Goal: Task Accomplishment & Management: Complete application form

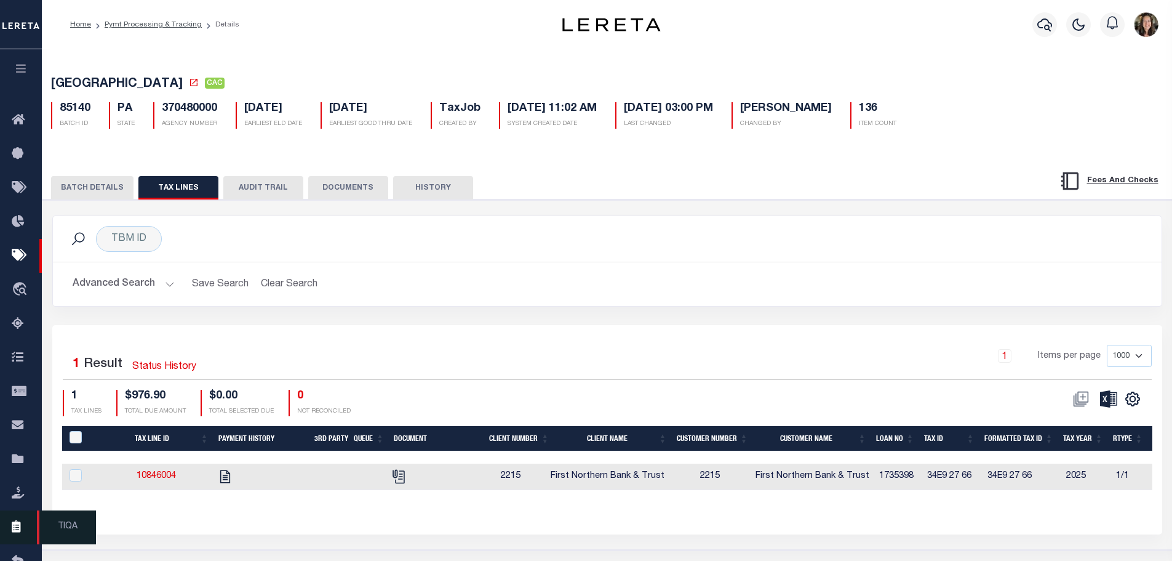
scroll to position [92, 0]
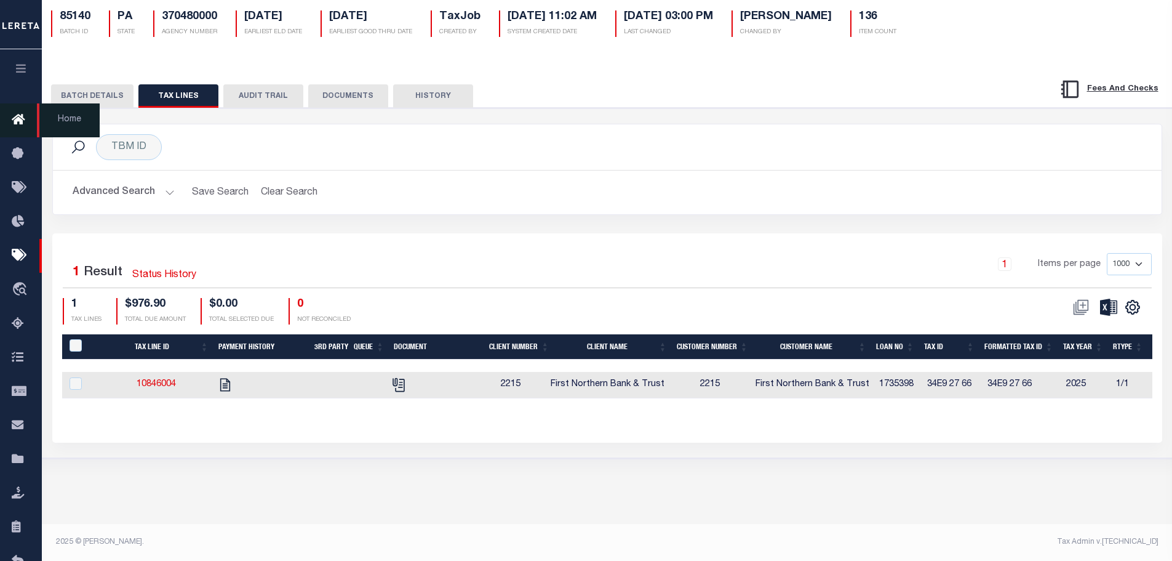
click at [28, 122] on icon at bounding box center [22, 120] width 20 height 15
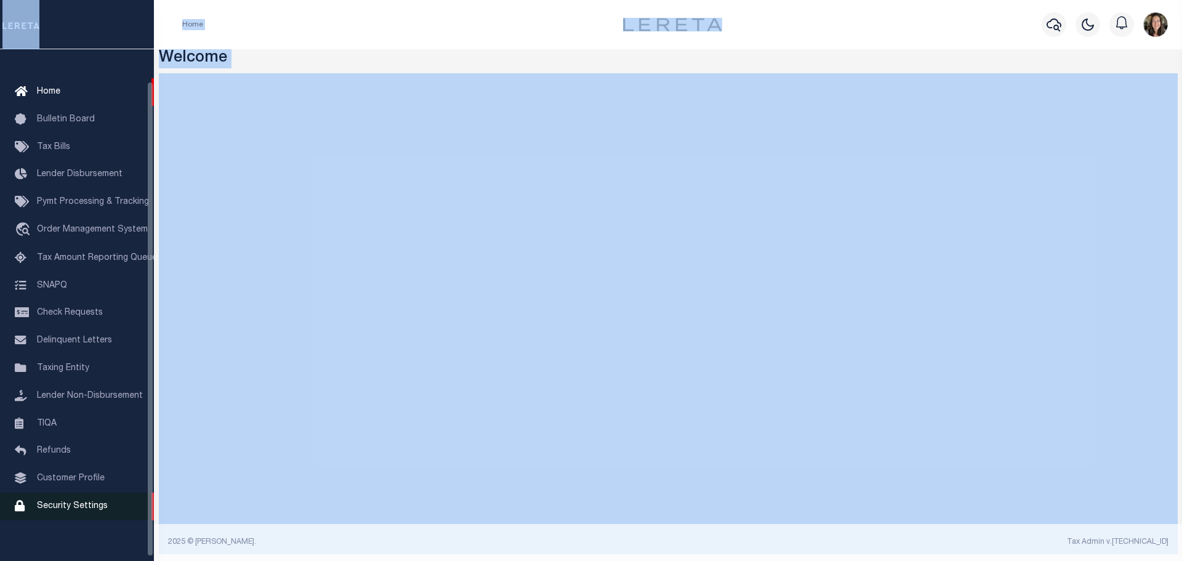
scroll to position [39, 0]
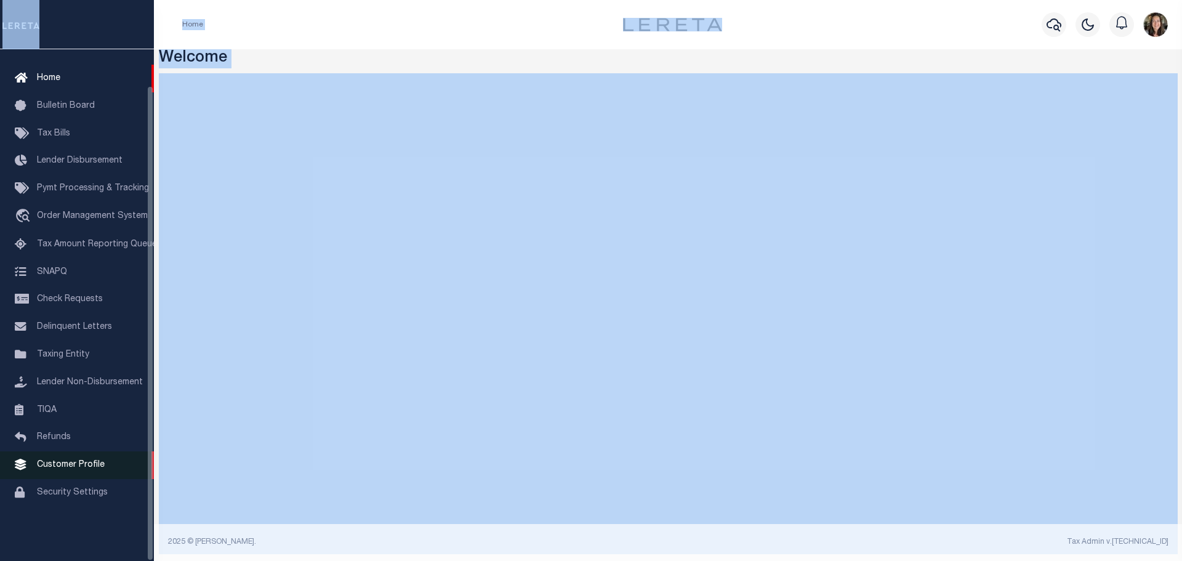
click at [46, 469] on span "Customer Profile" at bounding box center [71, 464] width 68 height 9
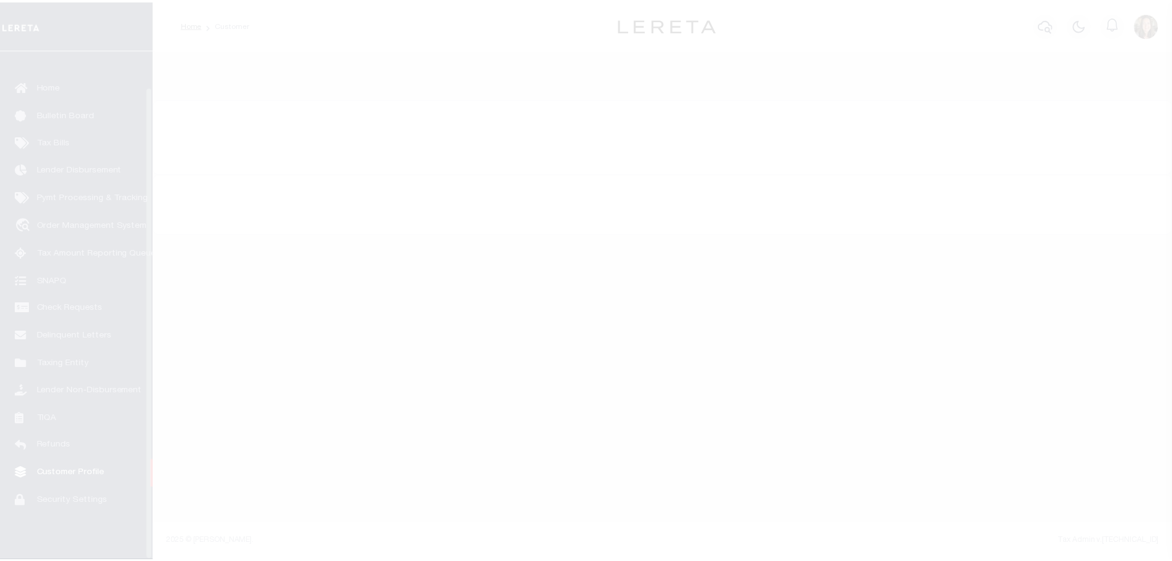
scroll to position [39, 0]
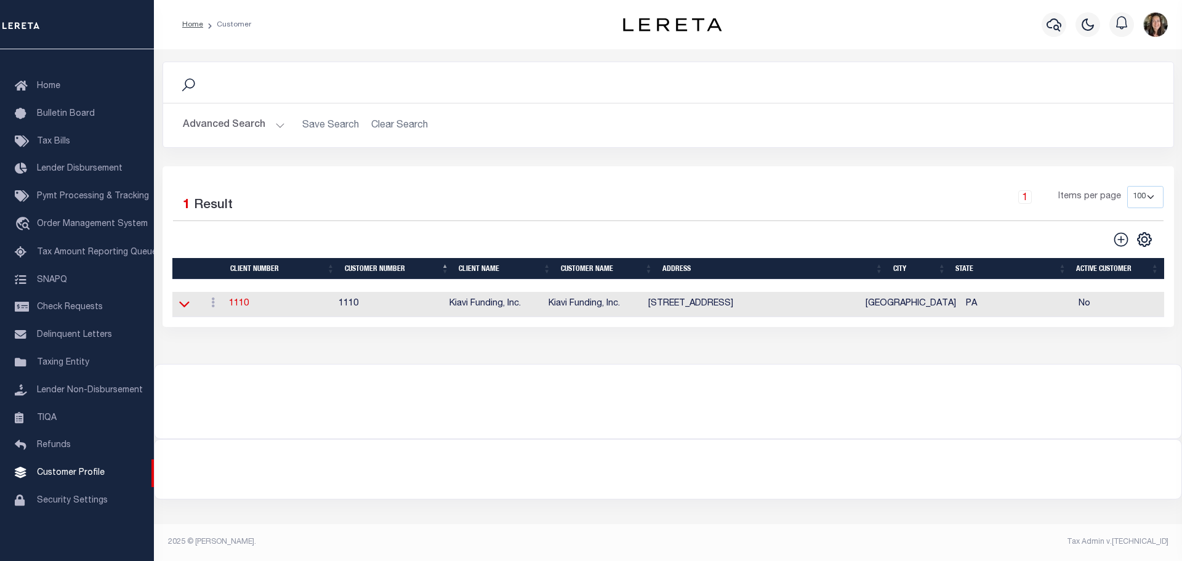
click at [183, 308] on icon at bounding box center [184, 305] width 10 height 6
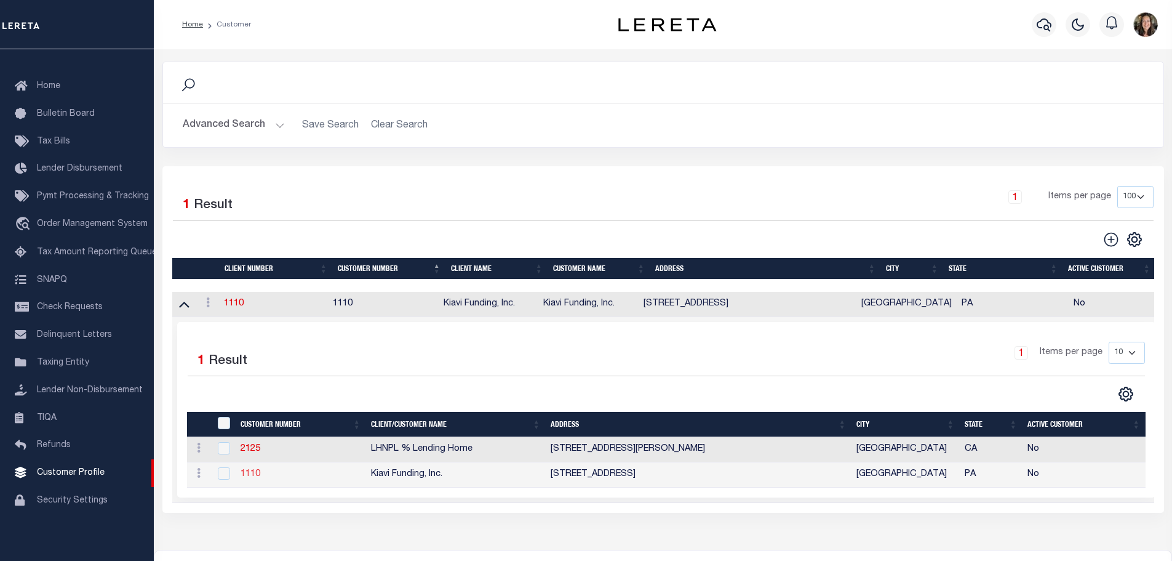
click at [249, 477] on link "1110" at bounding box center [251, 474] width 20 height 9
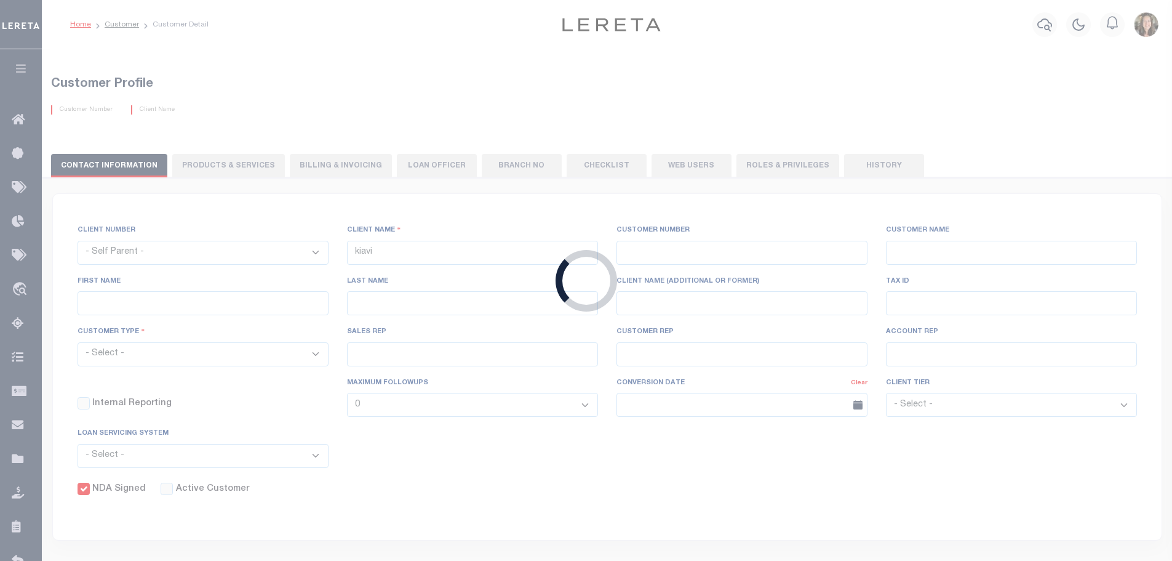
select select
type input "Kiavi Funding, Inc."
type input "1110"
type input "Kiavi Funding, Inc."
type input "Bob"
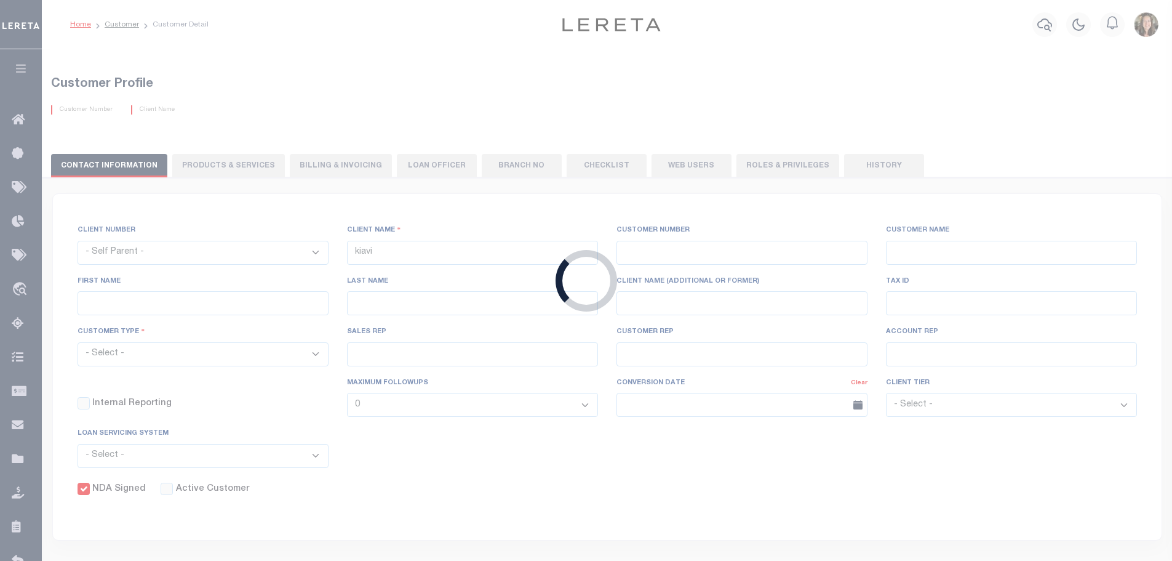
type input "Carter"
select select "Commercial"
type input "Barbara Kendrick"
type input "Beth Wiebe"
checkbox input "true"
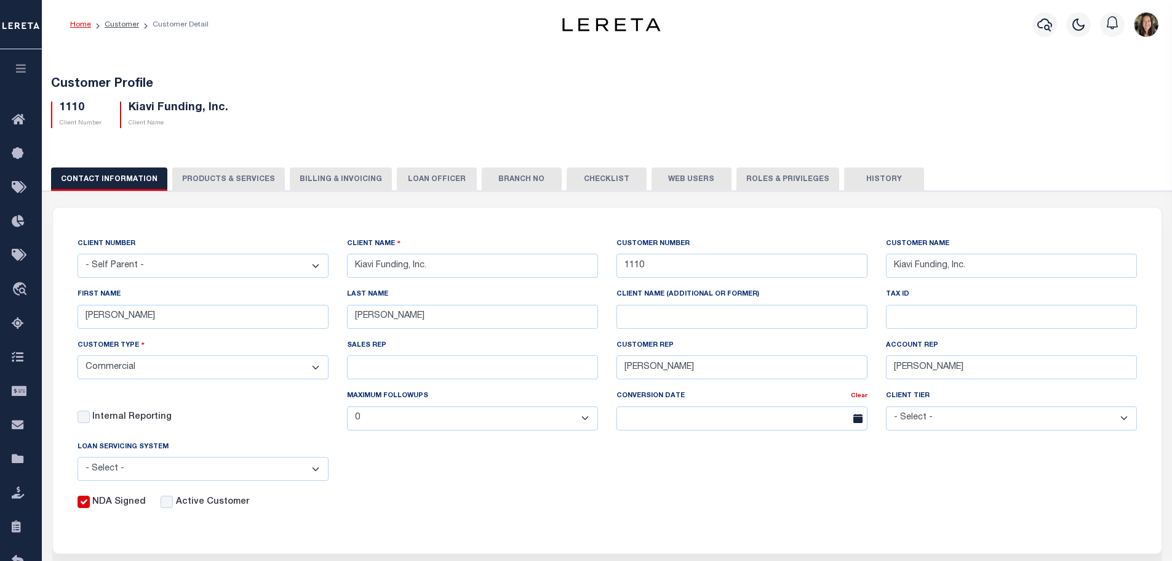
click at [253, 172] on button "PRODUCTS & SERVICES" at bounding box center [228, 178] width 113 height 23
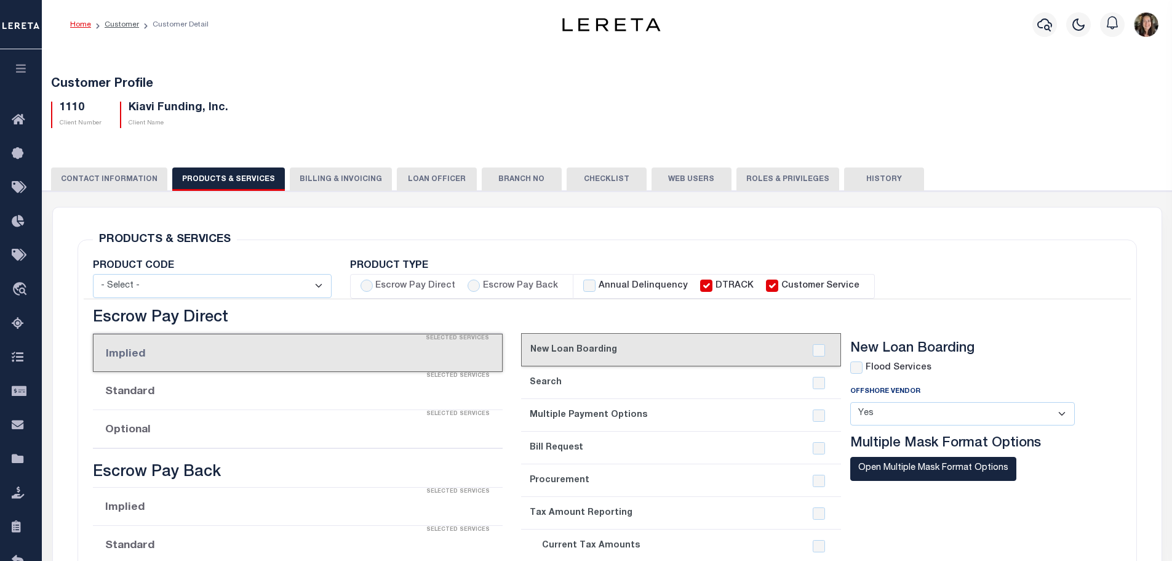
select select "STX"
radio input "true"
checkbox input "true"
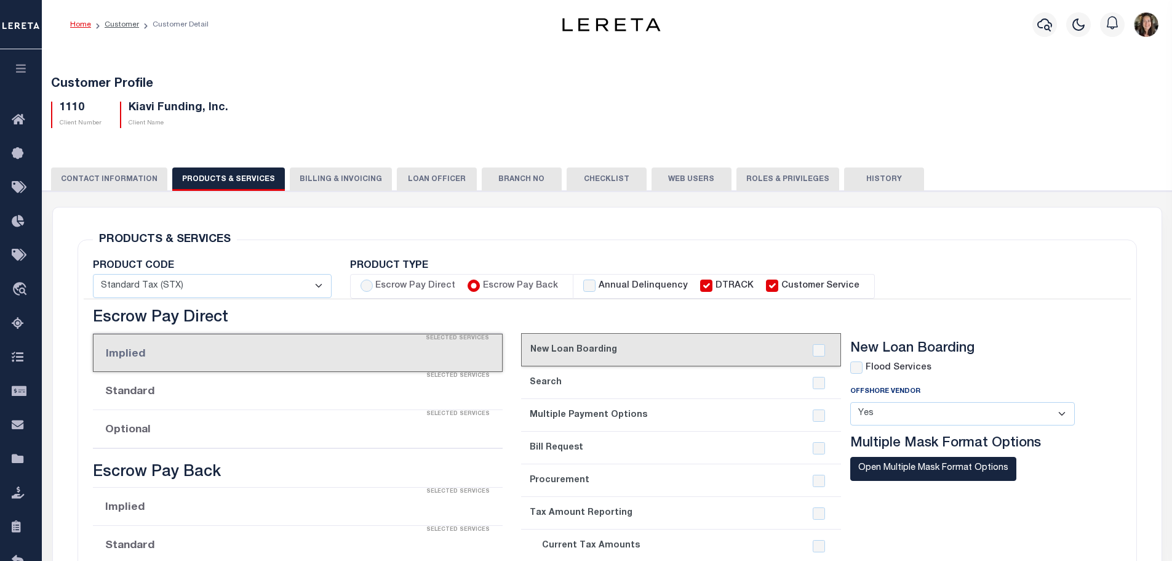
checkbox input "true"
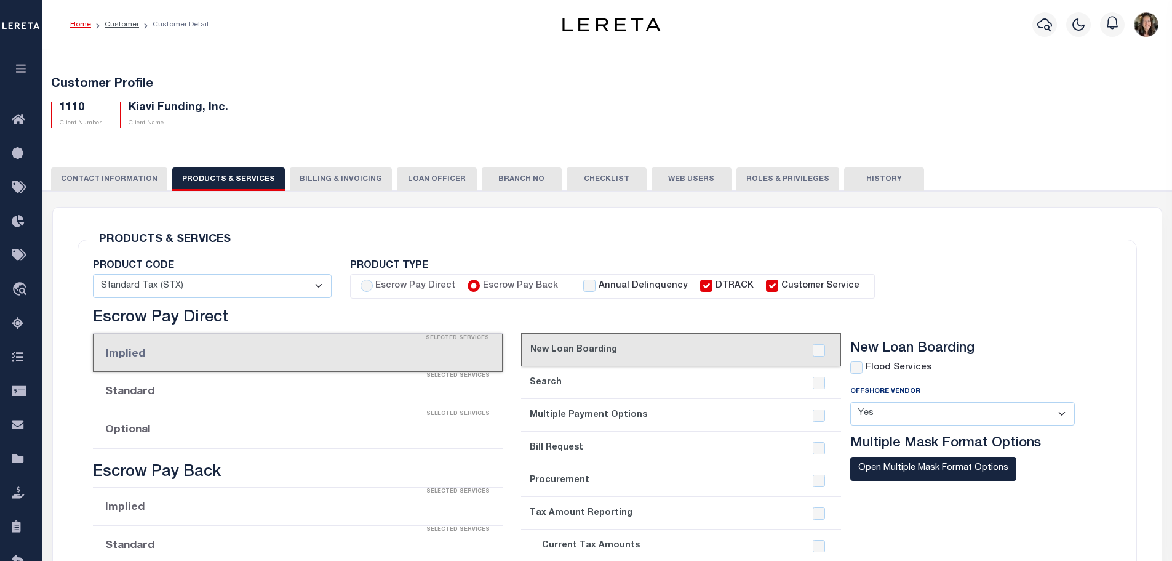
checkbox input "true"
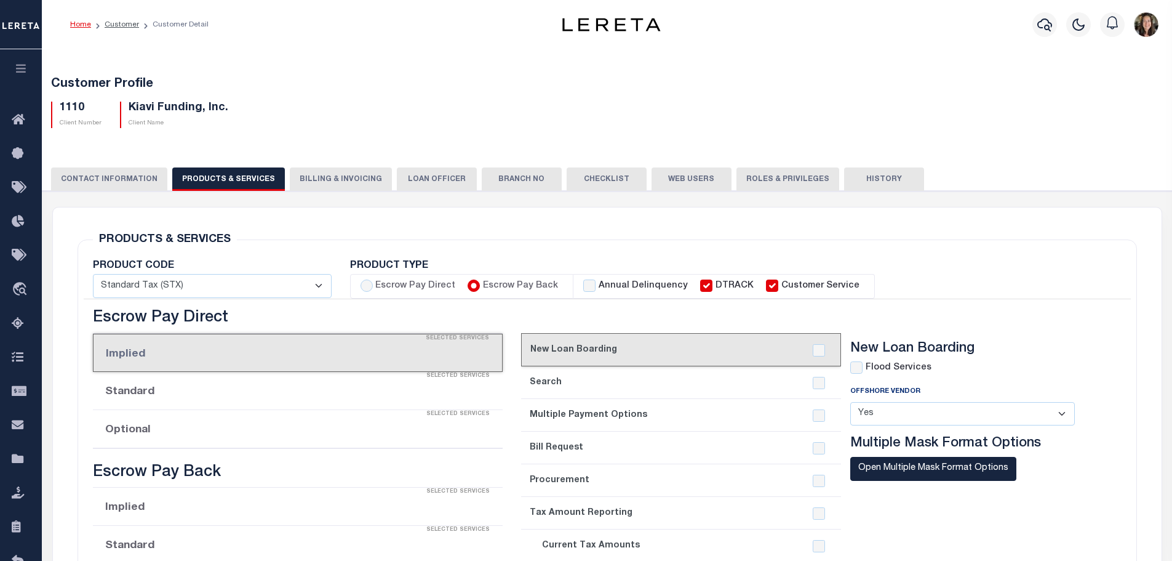
checkbox input "true"
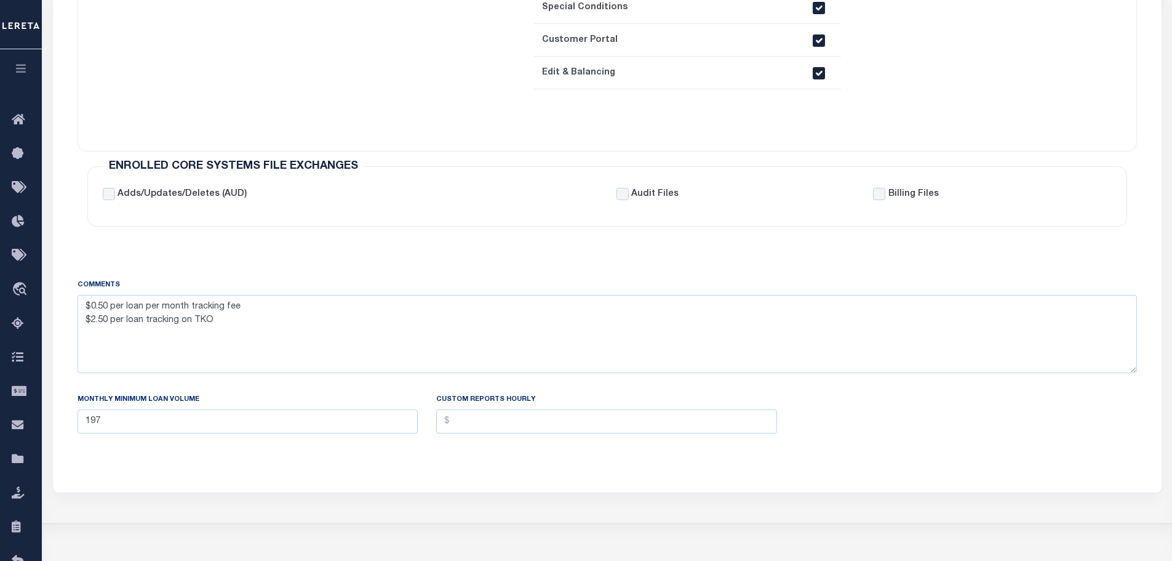
scroll to position [718, 0]
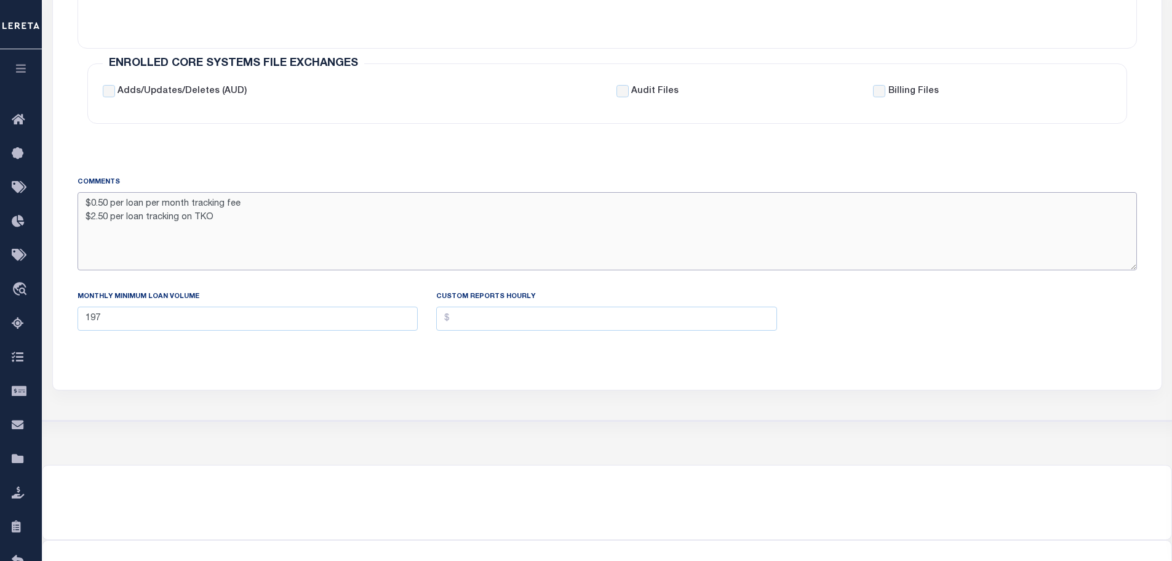
drag, startPoint x: 1041, startPoint y: 195, endPoint x: 618, endPoint y: 3, distance: 465.0
